Goal: Book appointment/travel/reservation

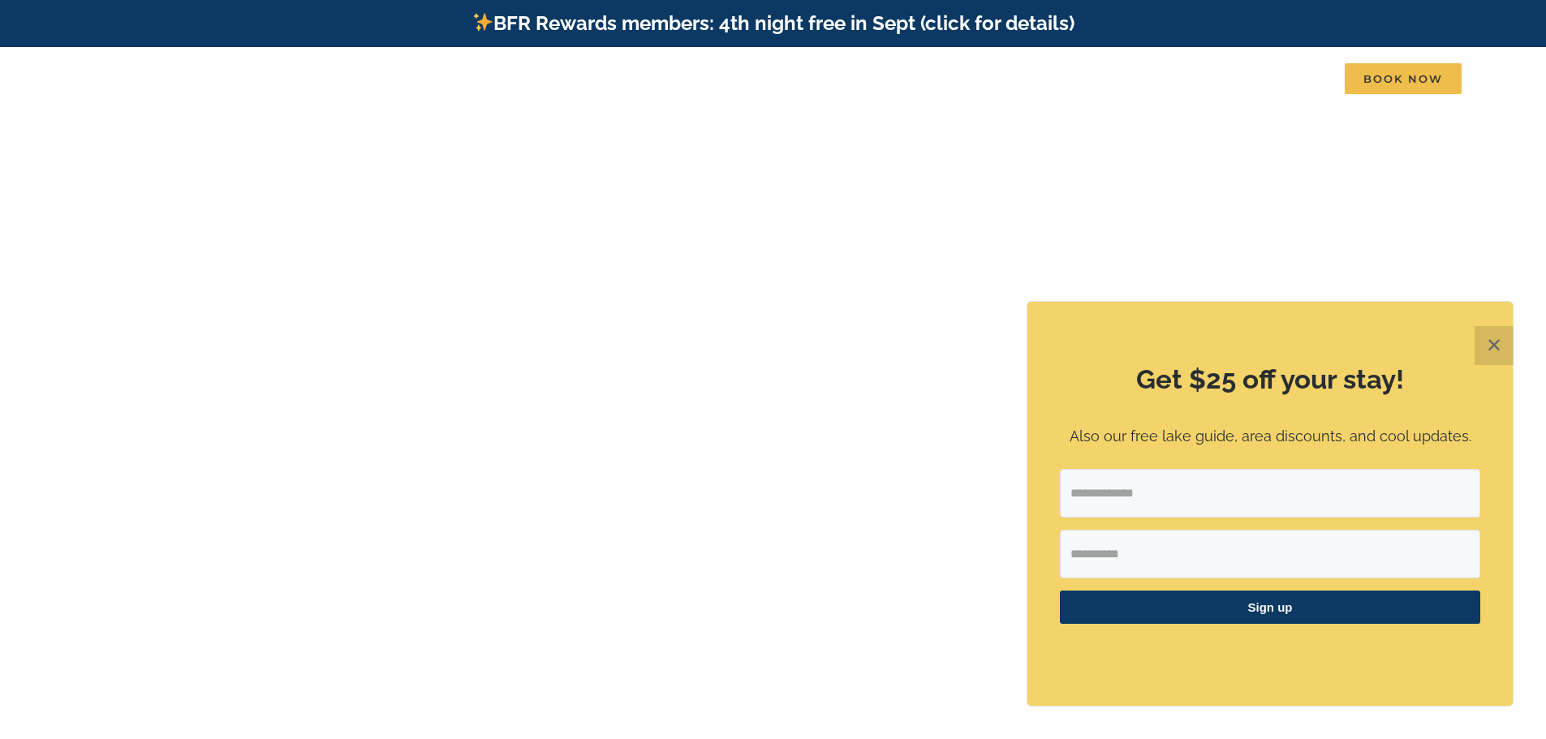
click at [1488, 359] on button "✕" at bounding box center [1493, 345] width 39 height 39
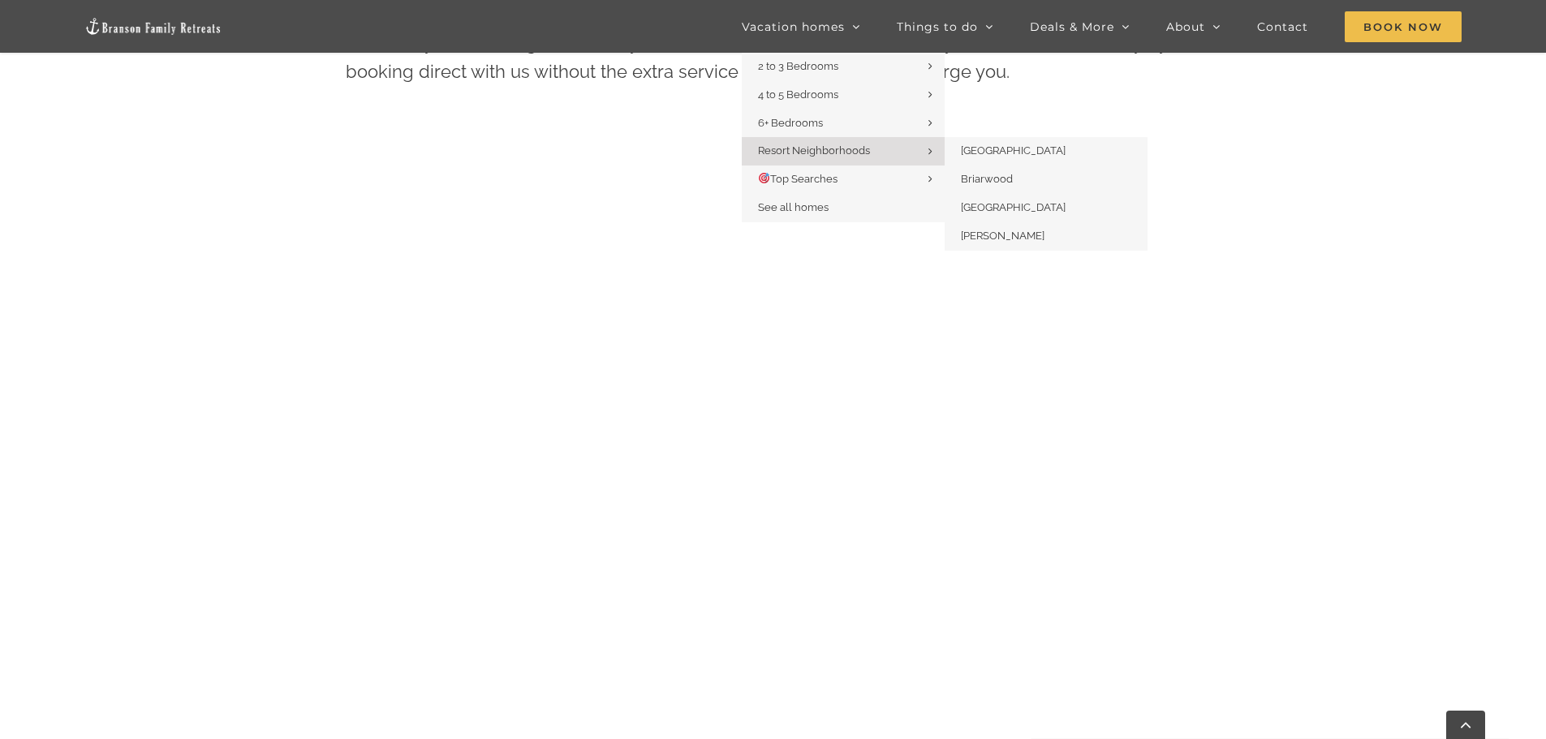
scroll to position [901, 0]
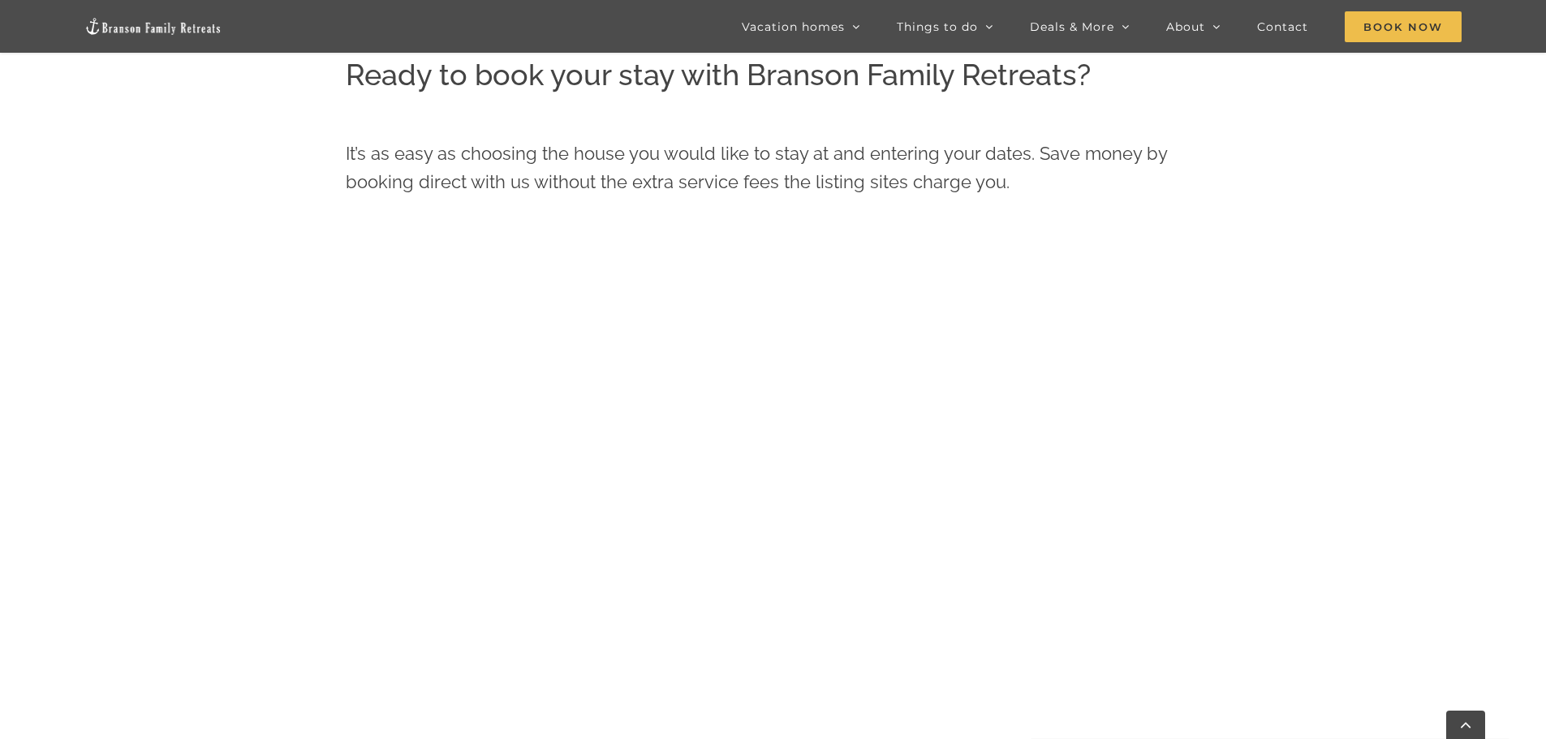
scroll to position [820, 0]
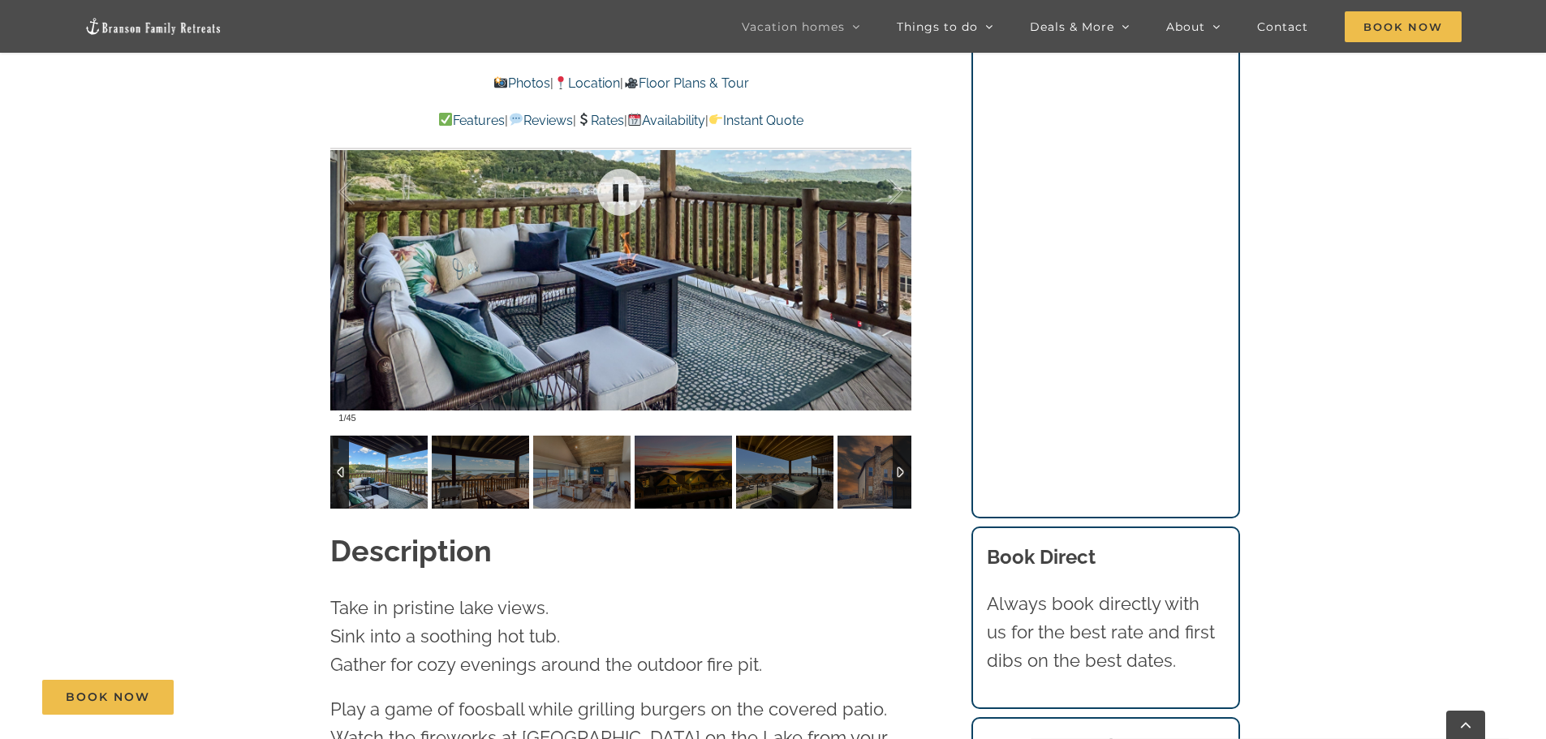
scroll to position [1434, 0]
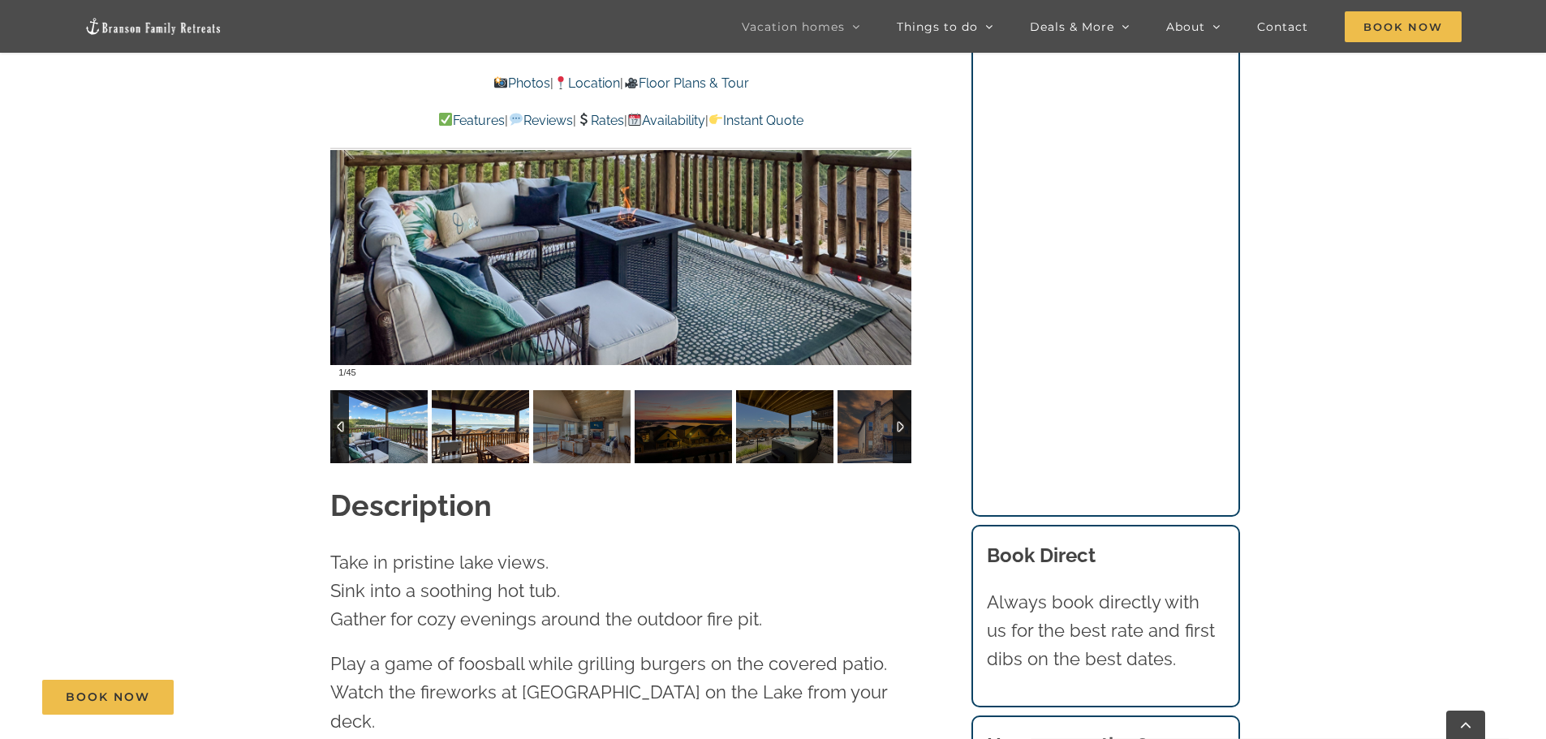
click at [489, 390] on img at bounding box center [480, 426] width 97 height 73
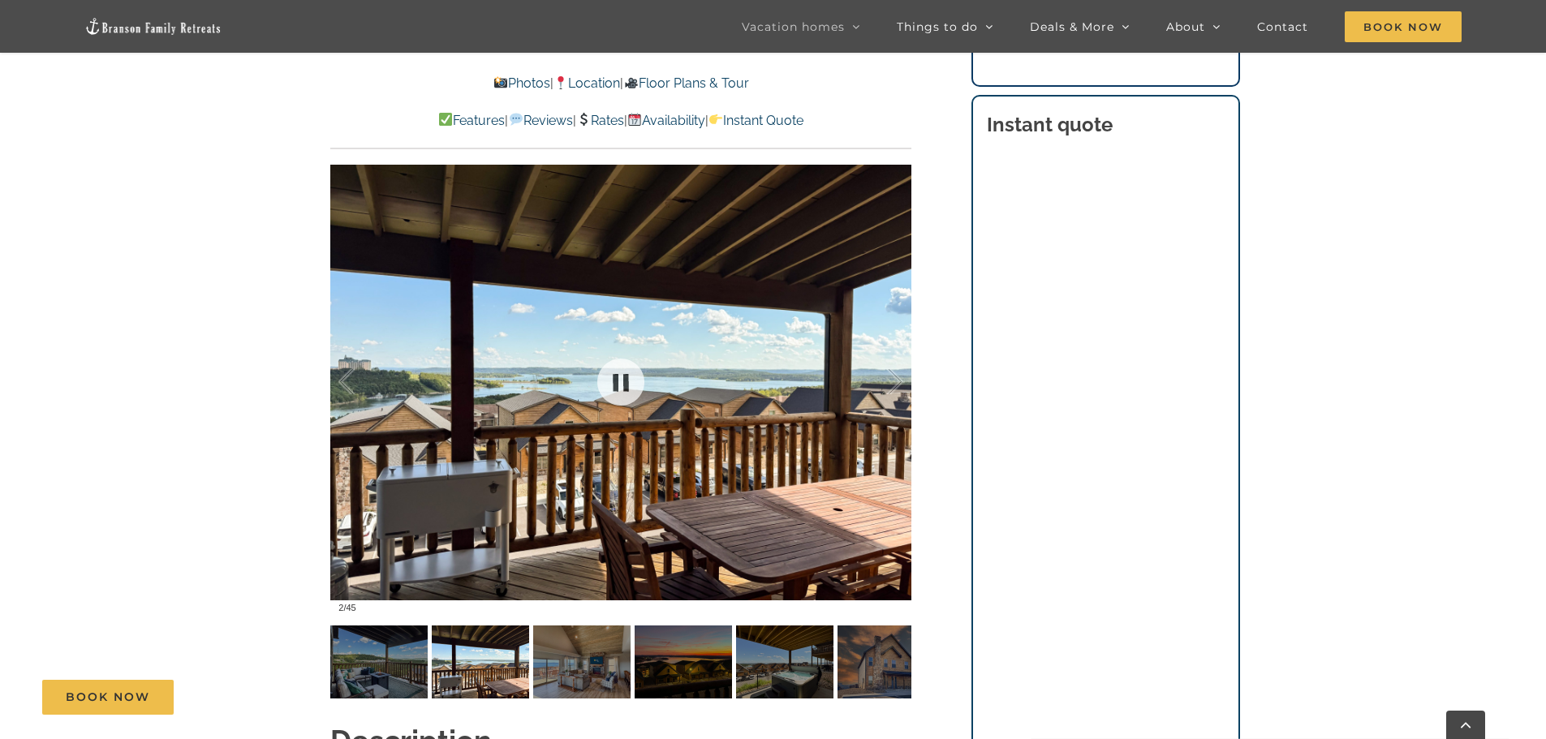
scroll to position [1190, 0]
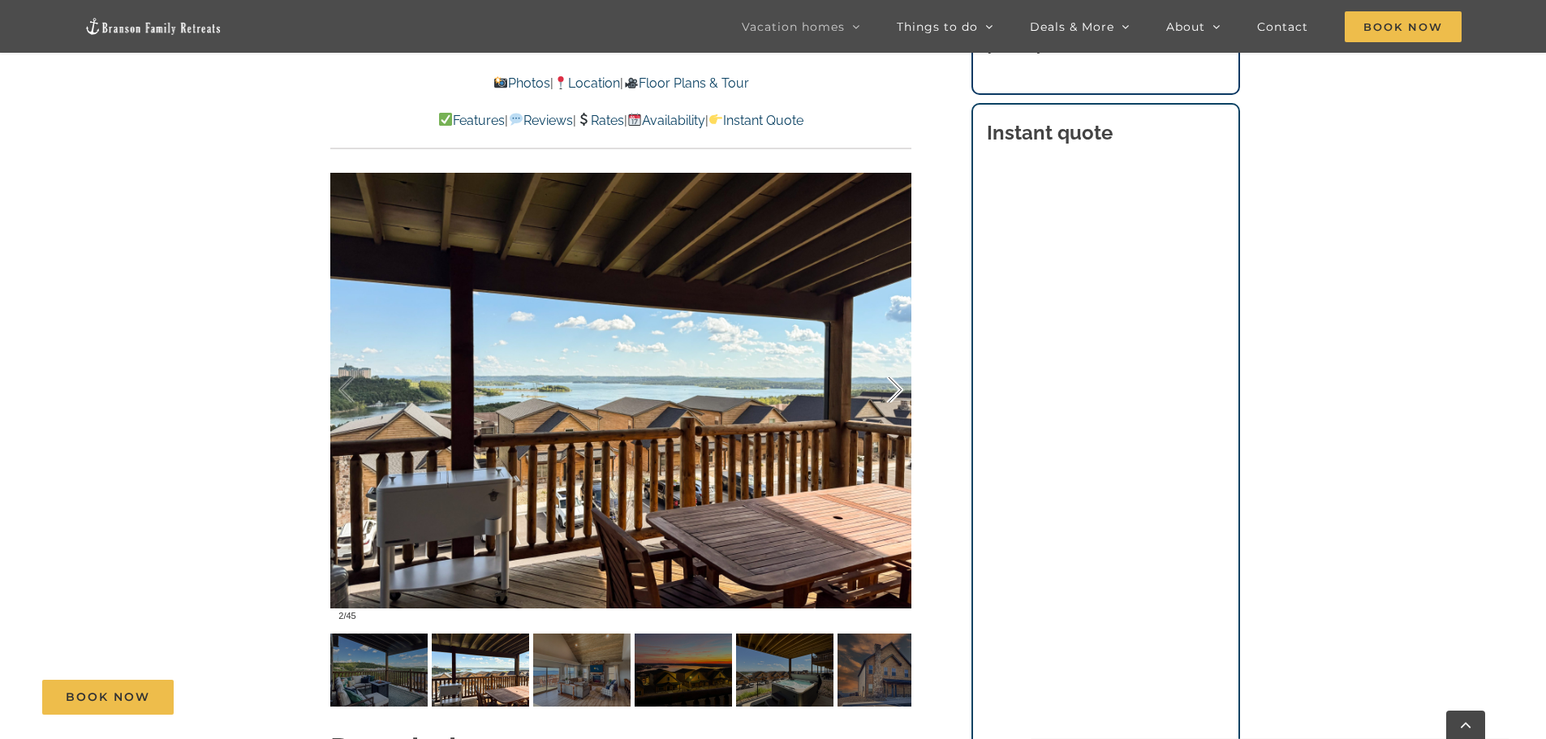
click at [890, 361] on div at bounding box center [878, 390] width 50 height 101
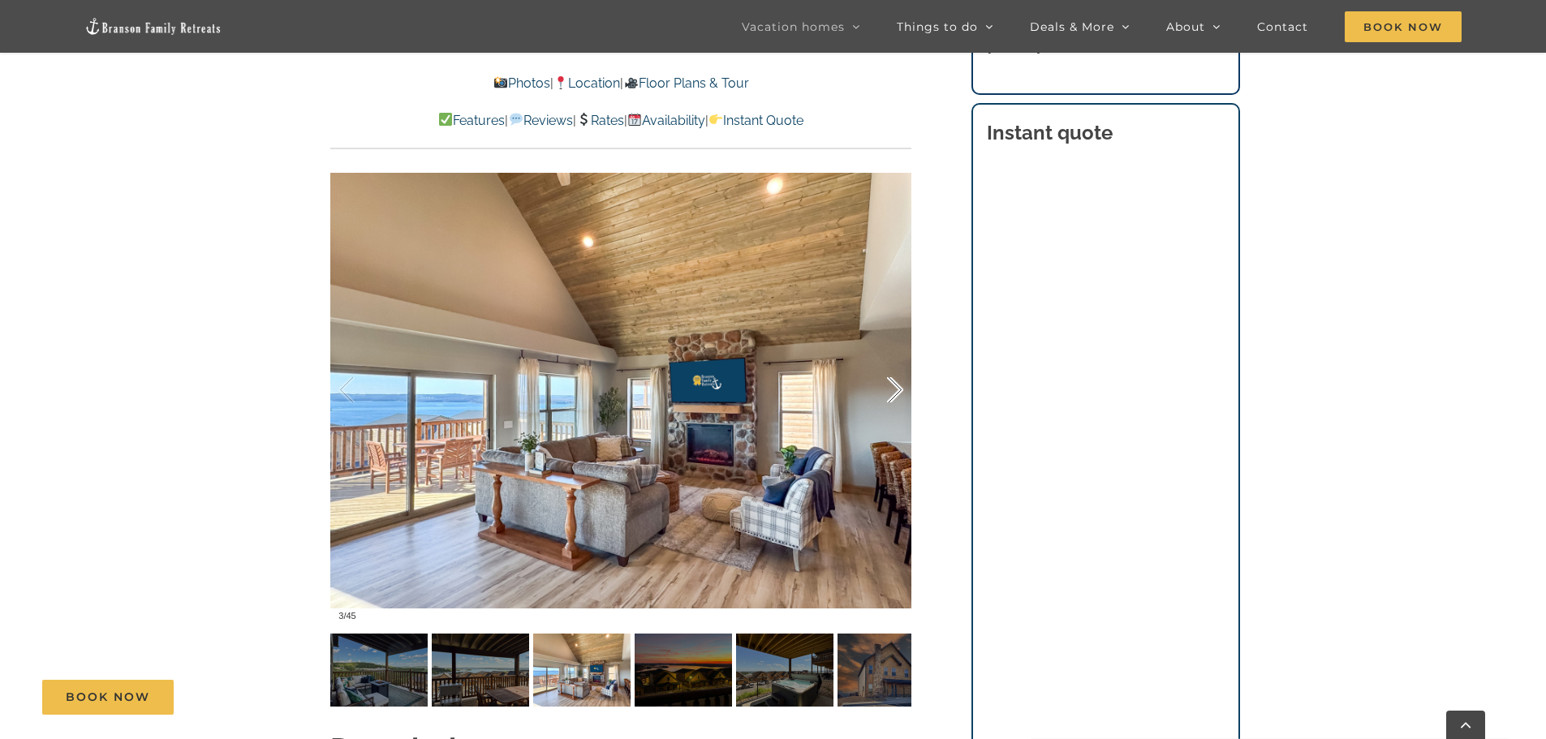
click at [893, 361] on div at bounding box center [878, 390] width 50 height 101
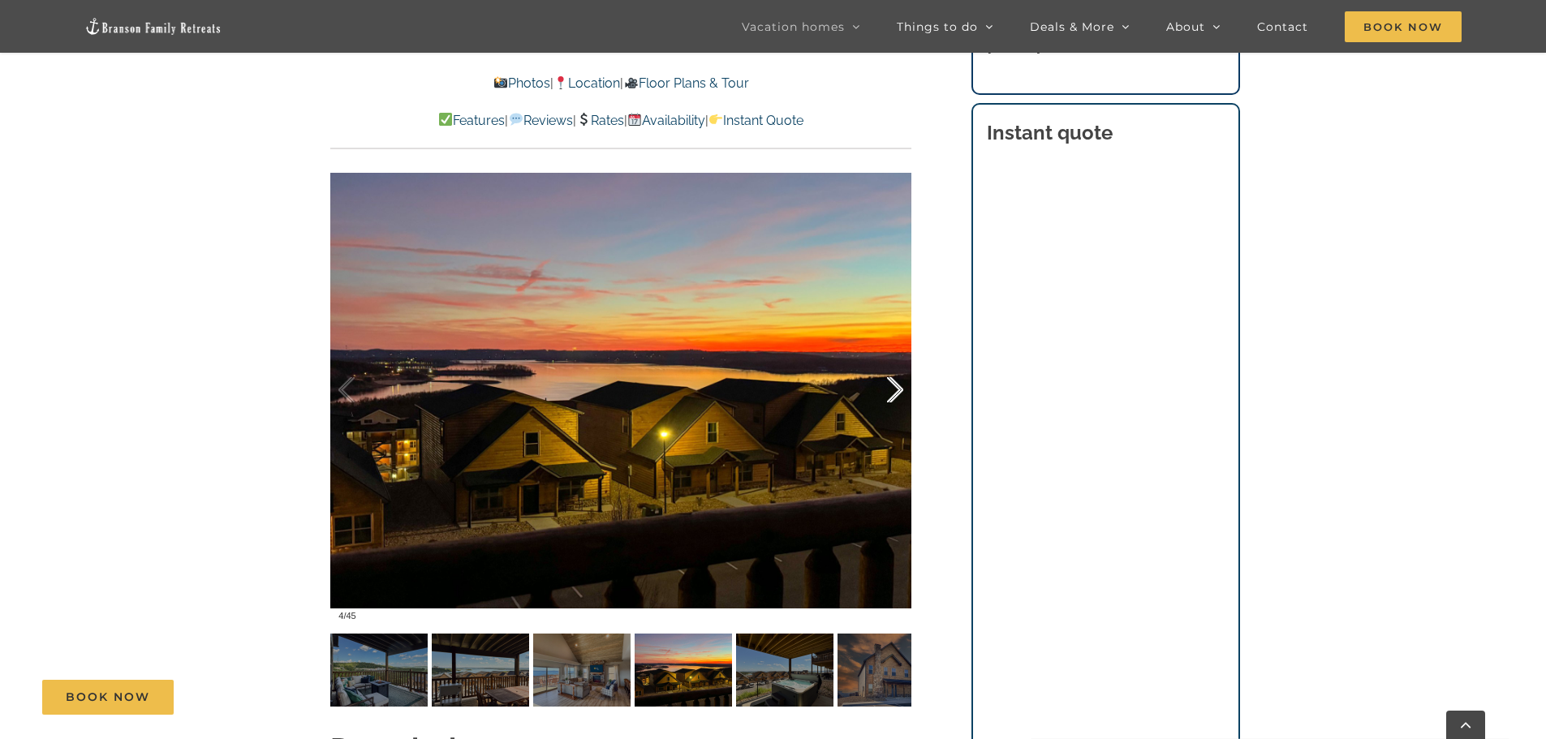
click at [893, 361] on div at bounding box center [878, 390] width 50 height 101
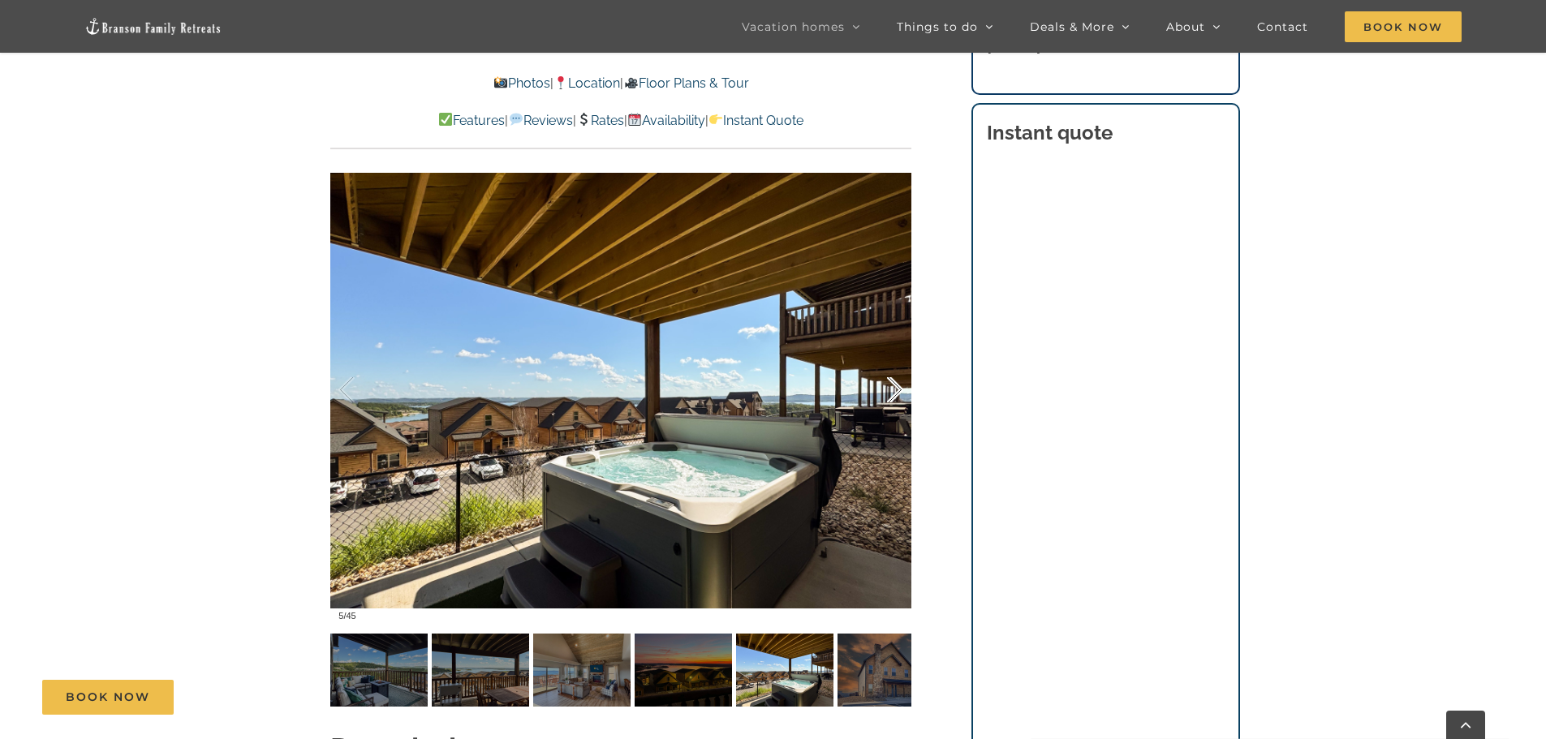
click at [893, 361] on div at bounding box center [878, 390] width 50 height 101
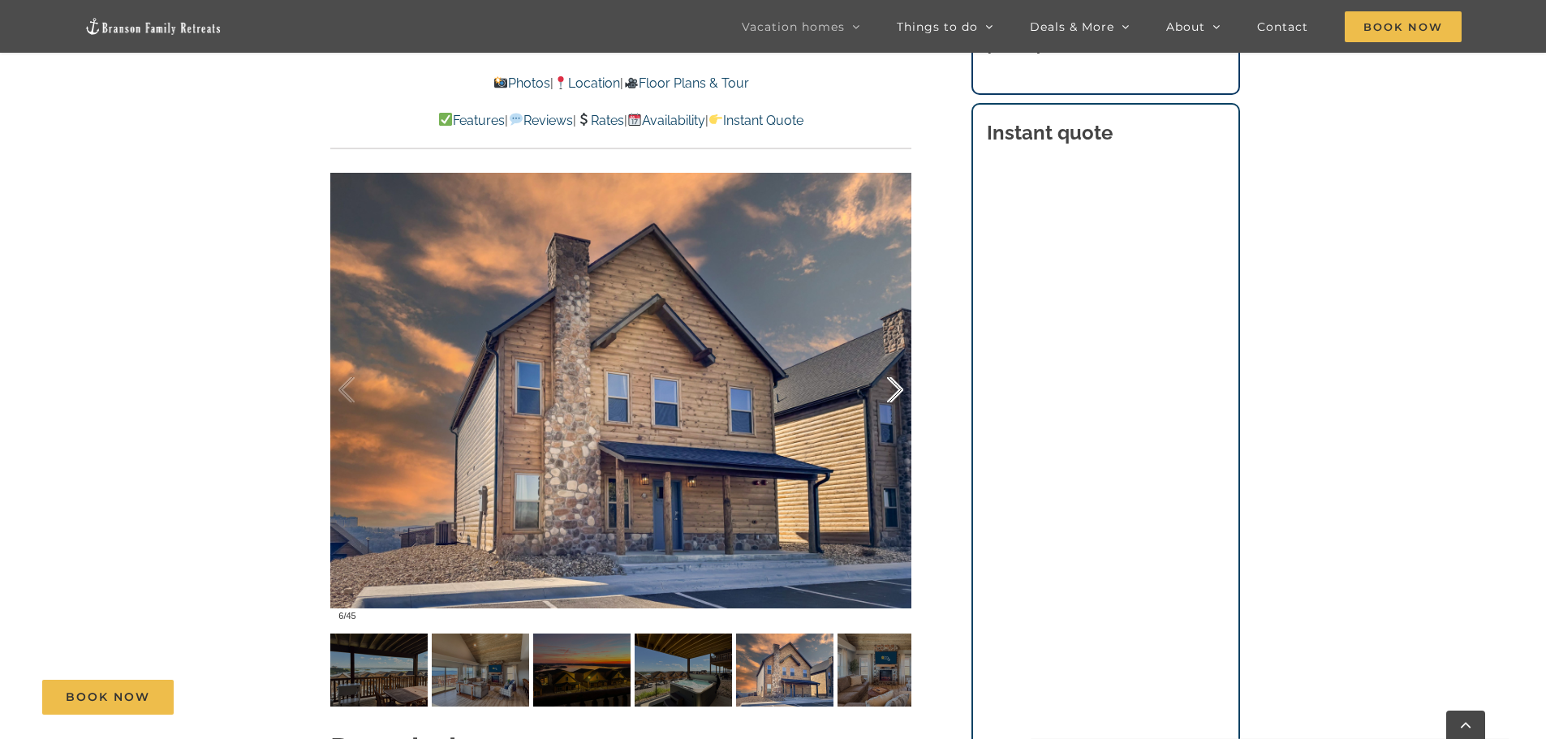
click at [893, 361] on div at bounding box center [878, 390] width 50 height 101
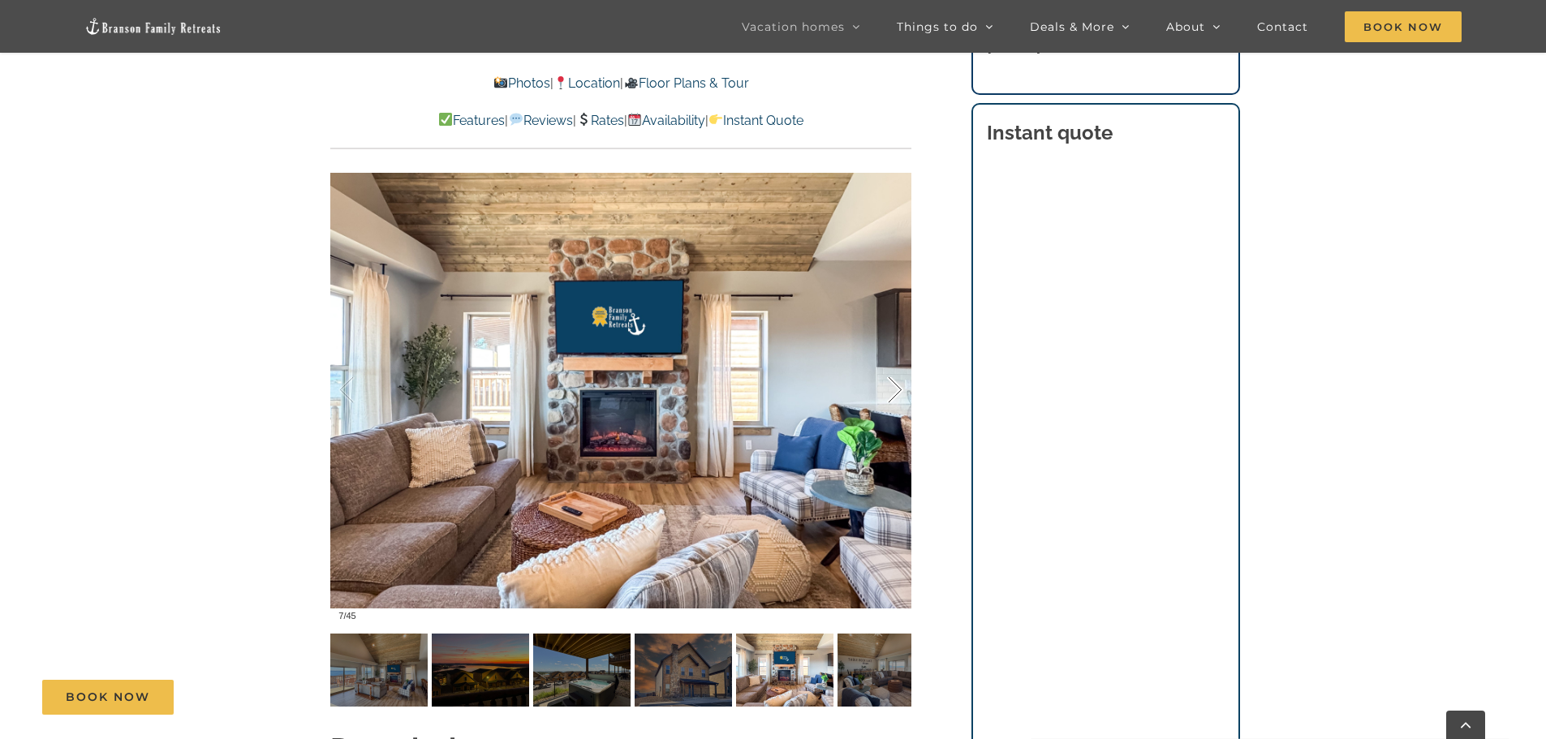
click at [893, 361] on div at bounding box center [878, 390] width 50 height 101
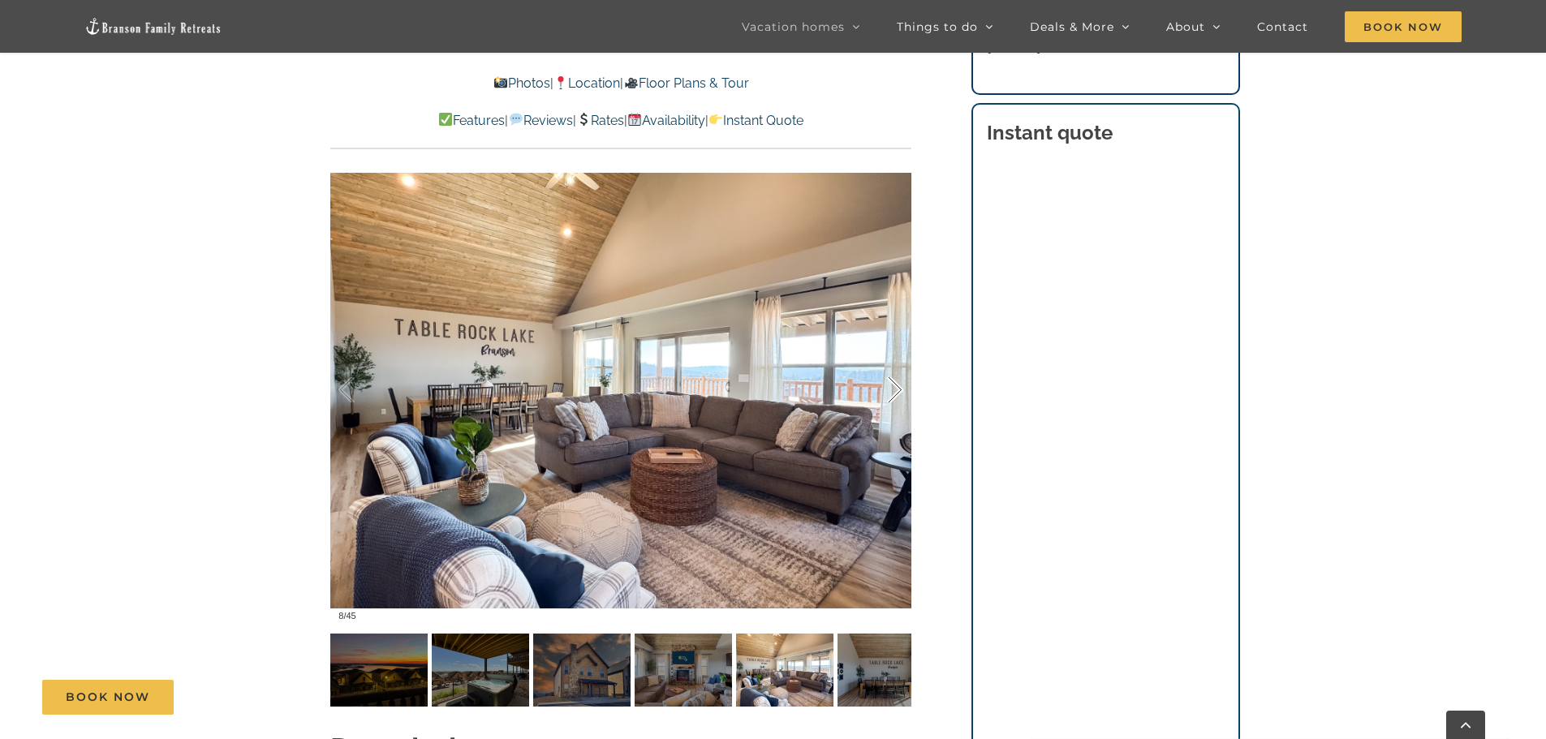
click at [893, 361] on div at bounding box center [878, 390] width 50 height 101
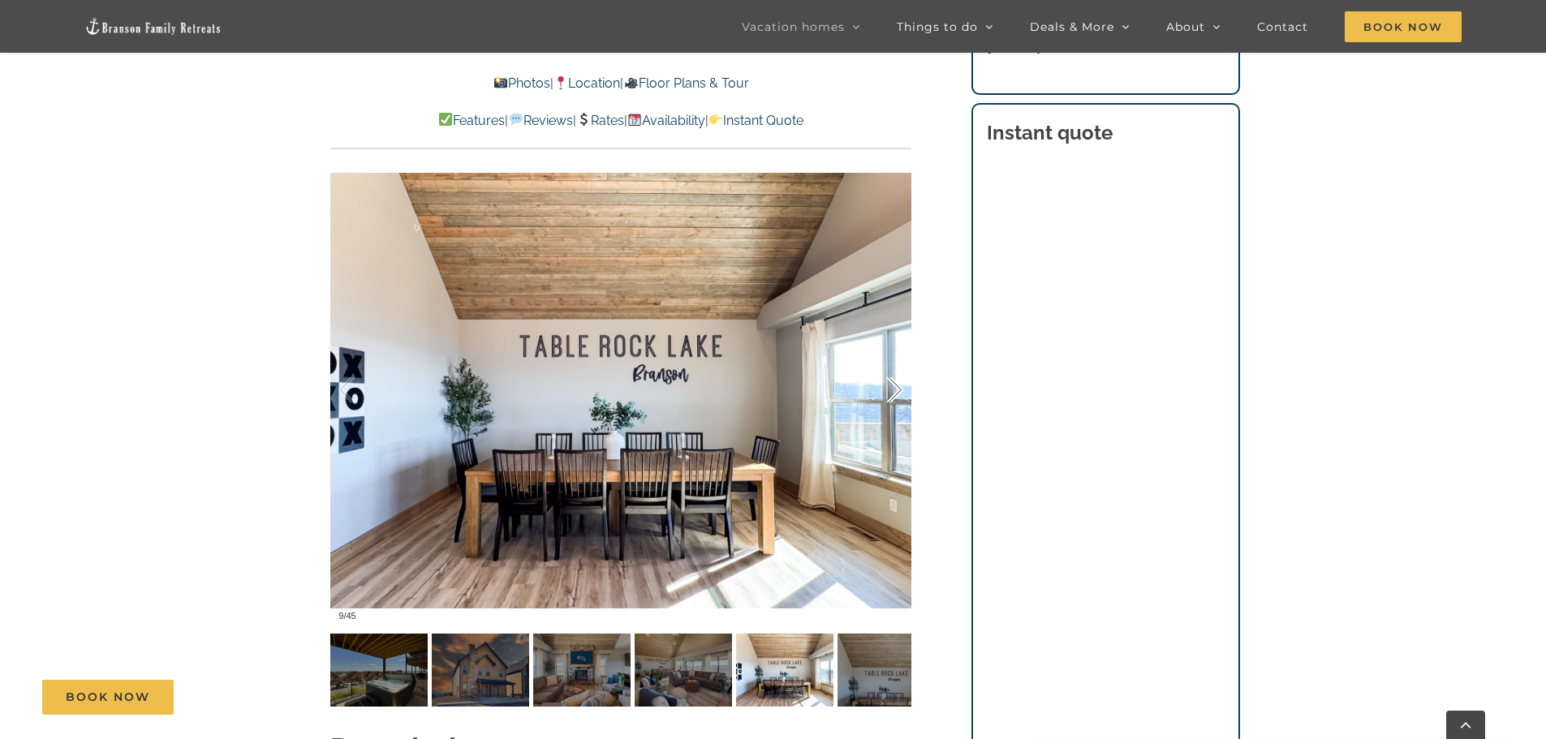
click at [893, 361] on div at bounding box center [878, 390] width 50 height 101
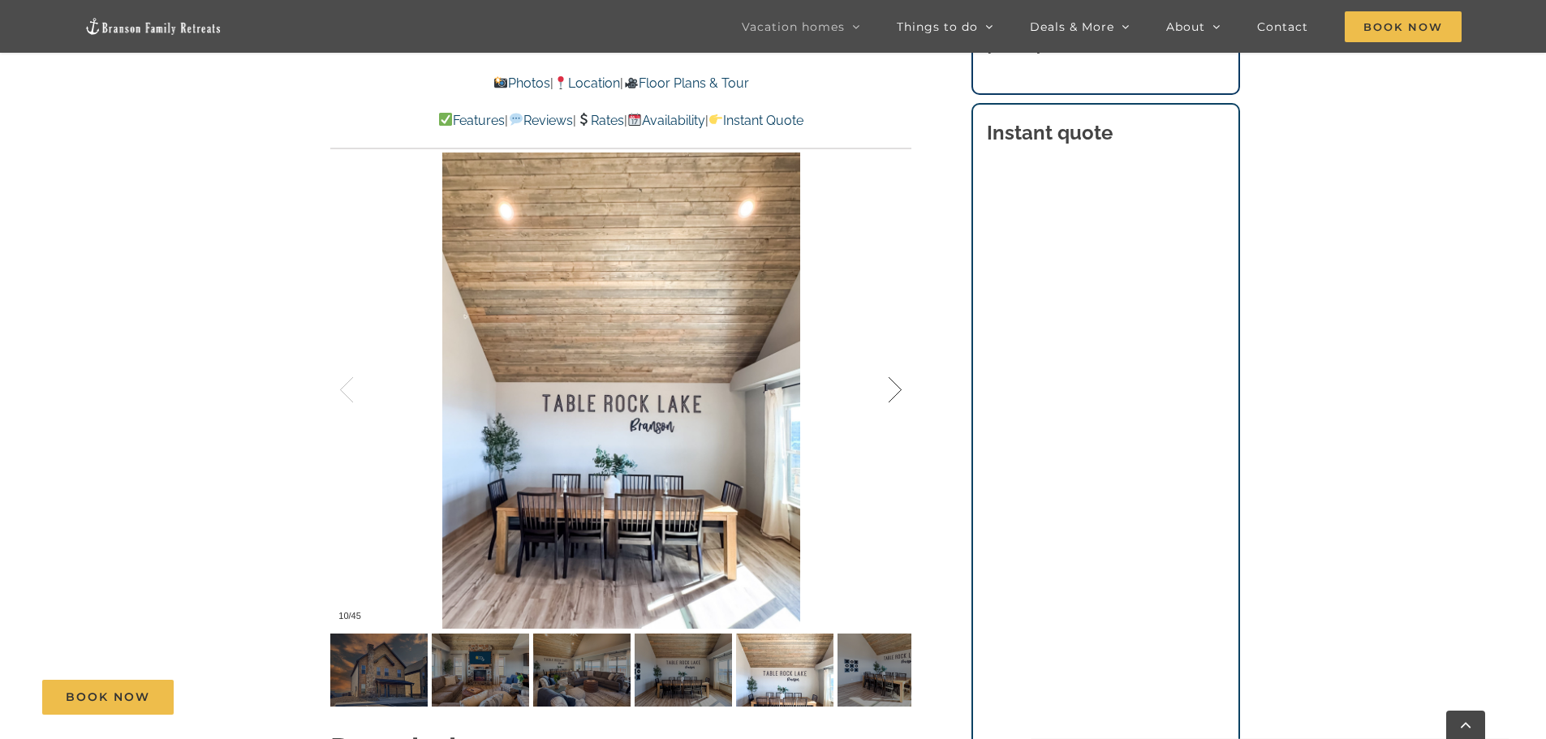
click at [893, 361] on div at bounding box center [878, 390] width 50 height 101
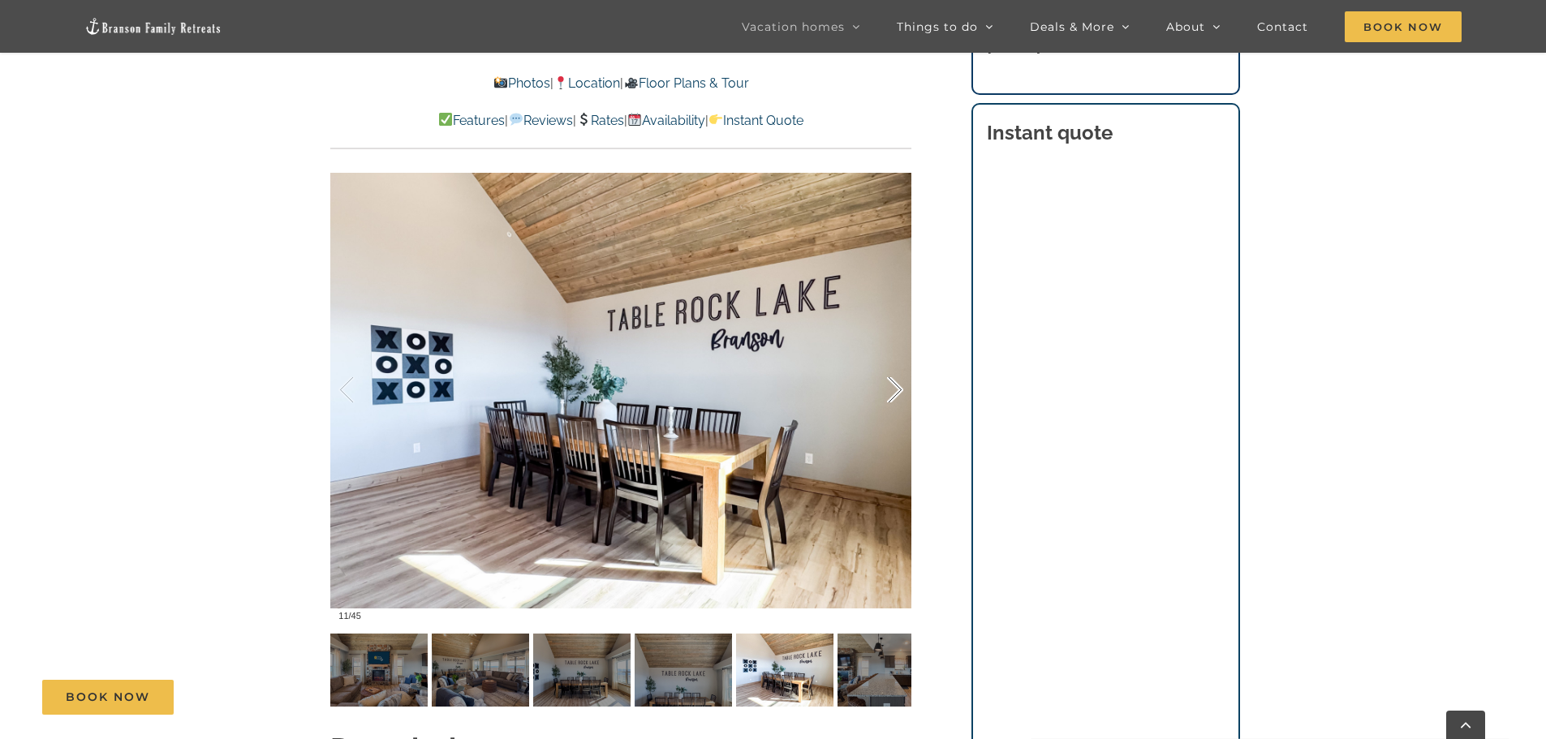
click at [893, 361] on div at bounding box center [878, 390] width 50 height 101
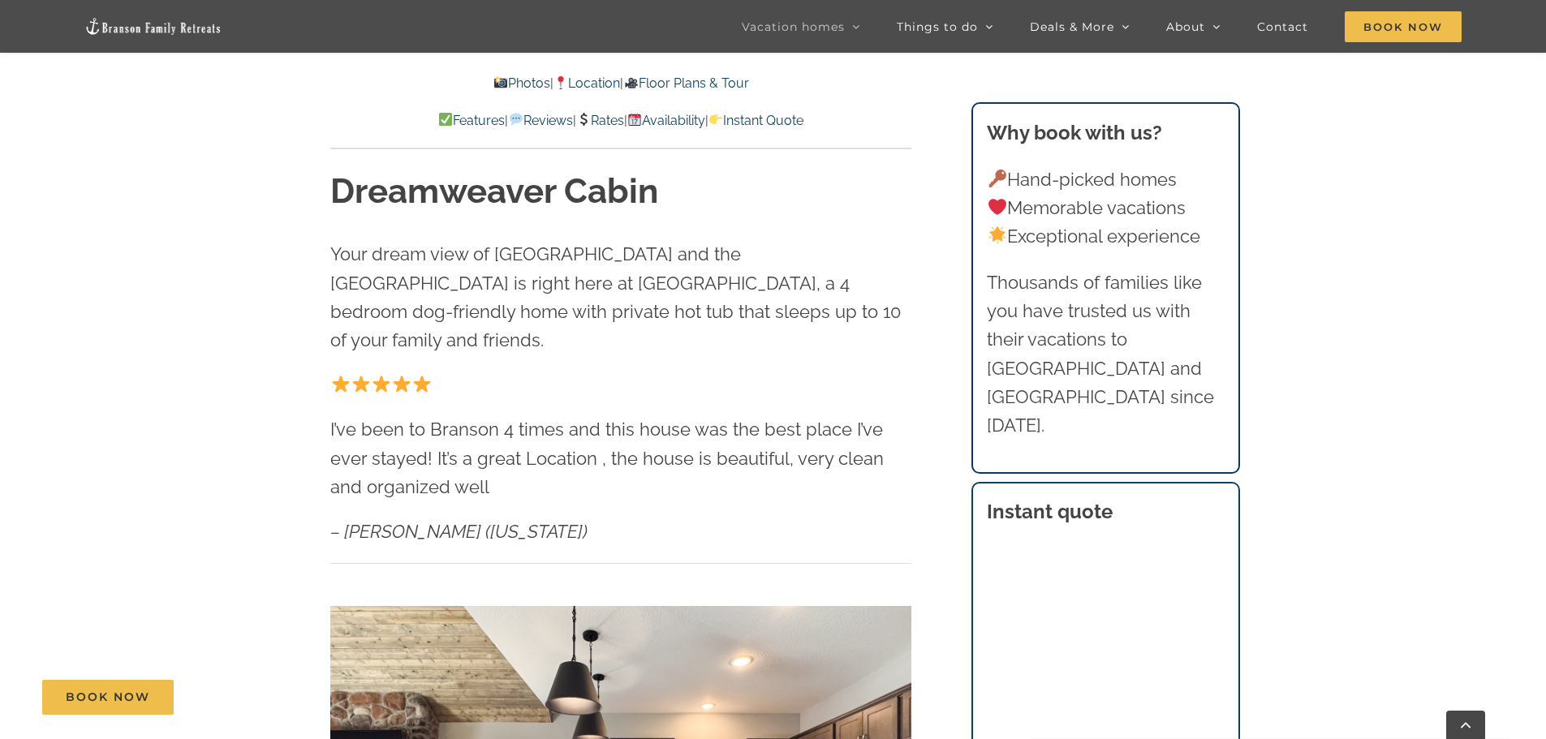
scroll to position [703, 0]
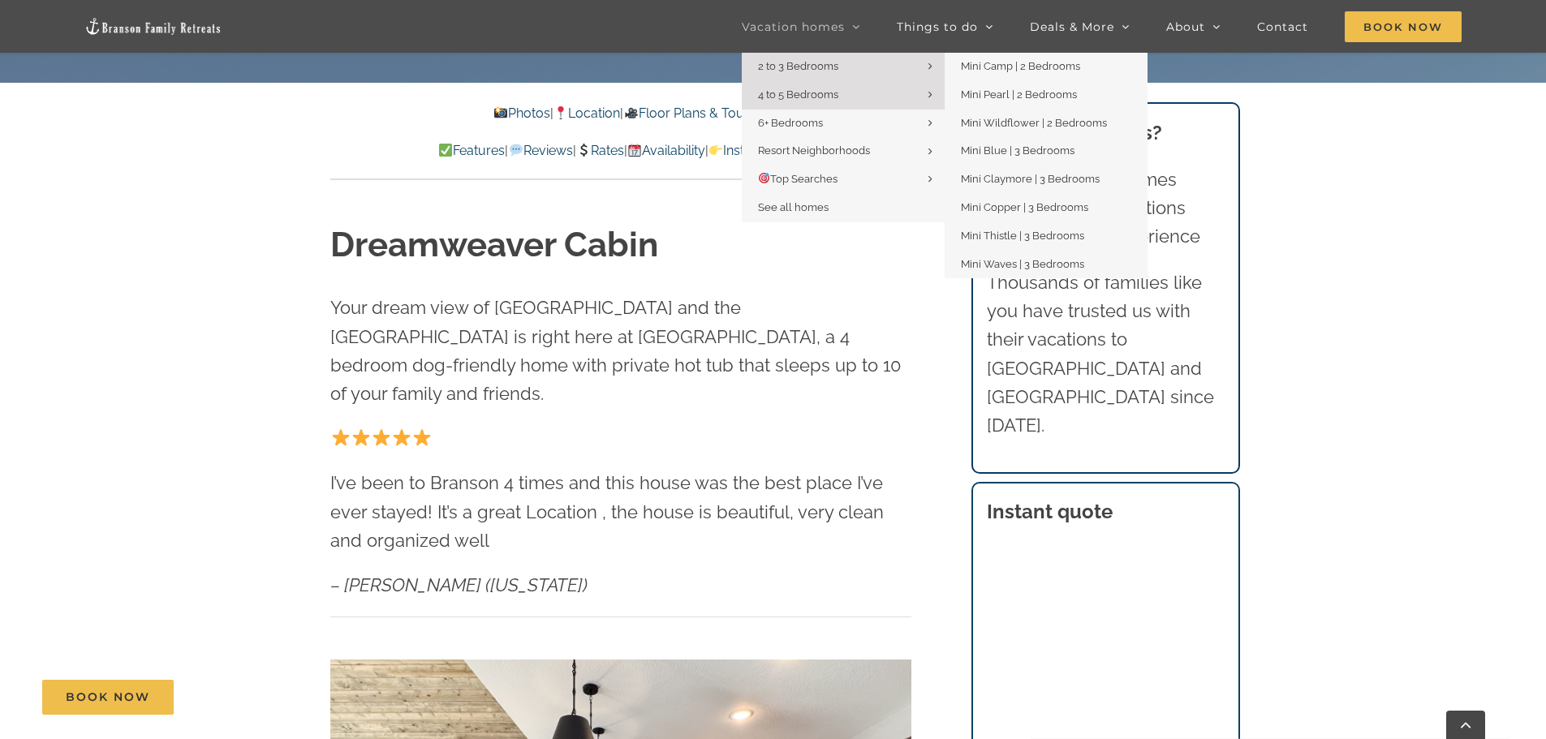
click at [800, 61] on span "2 to 3 Bedrooms" at bounding box center [798, 66] width 80 height 12
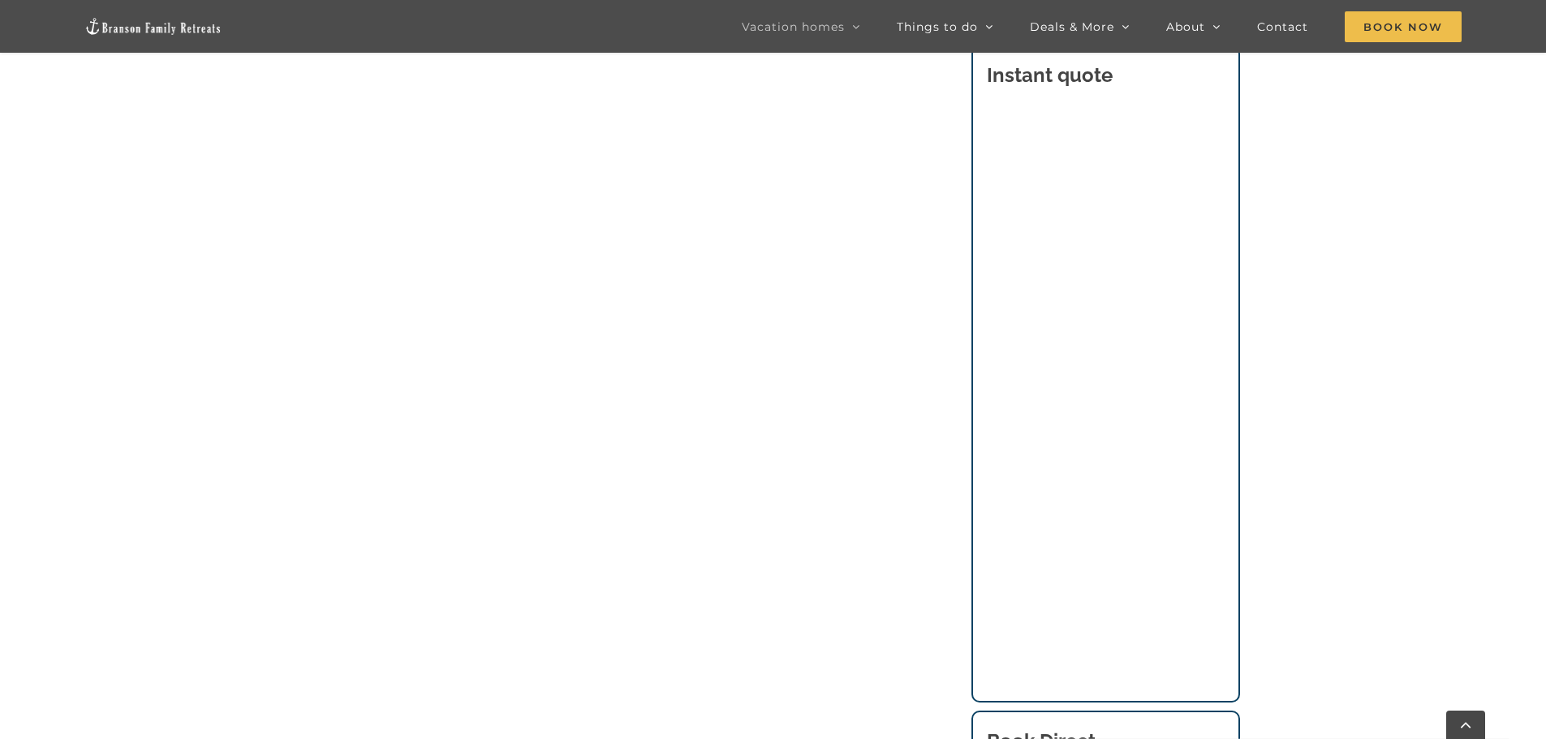
scroll to position [1538, 0]
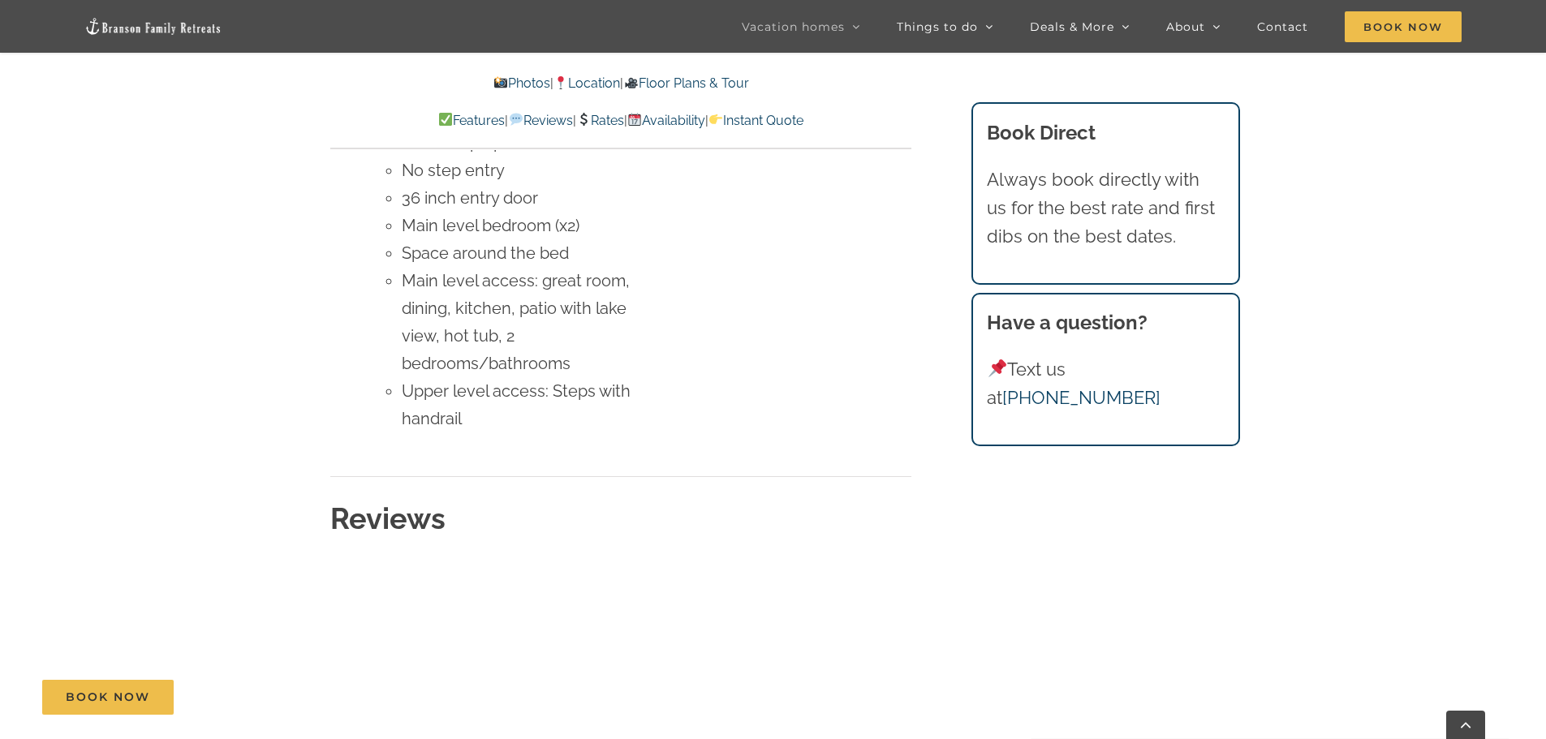
scroll to position [7329, 0]
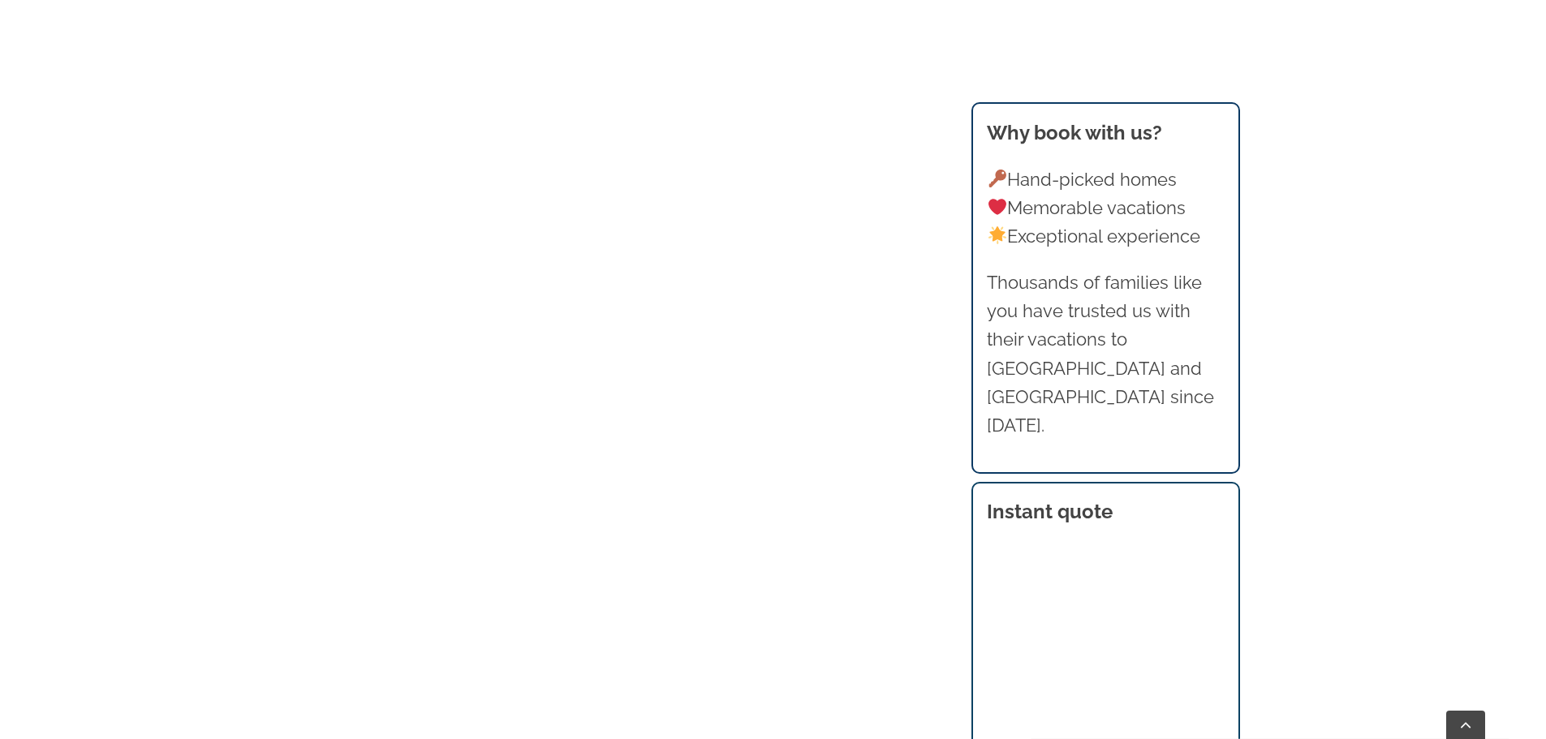
scroll to position [1538, 0]
